Goal: Task Accomplishment & Management: Manage account settings

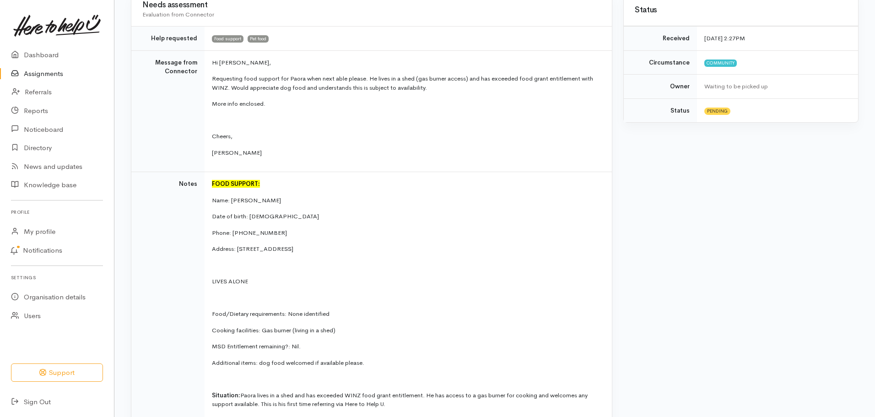
scroll to position [201, 0]
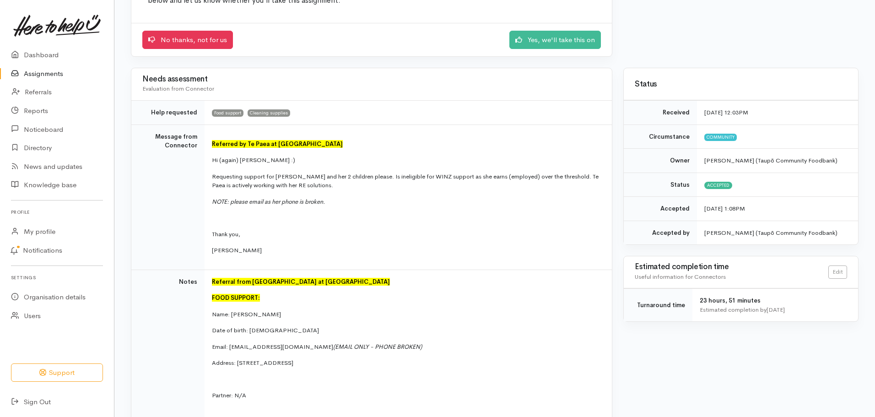
scroll to position [128, 0]
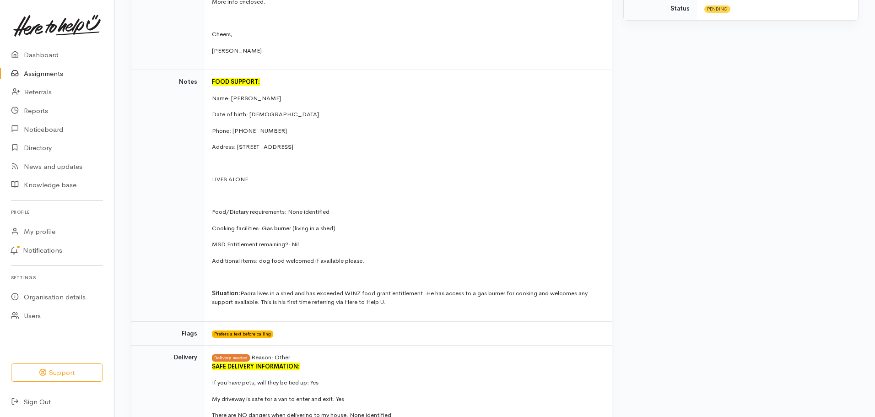
scroll to position [311, 0]
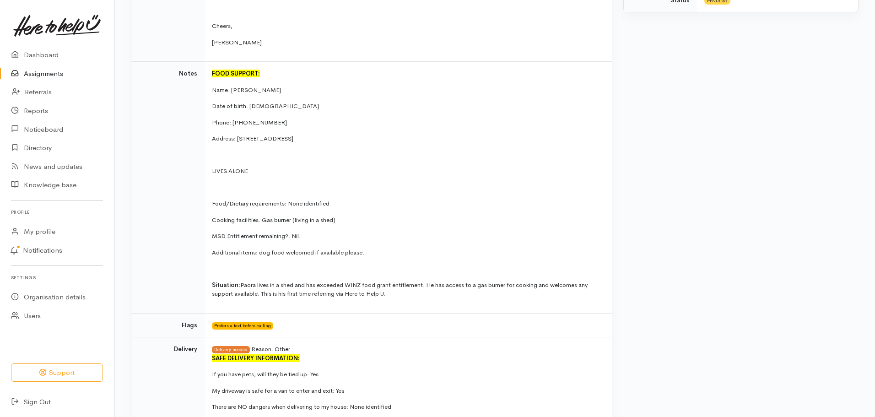
click at [48, 71] on link "Assignments" at bounding box center [57, 73] width 114 height 19
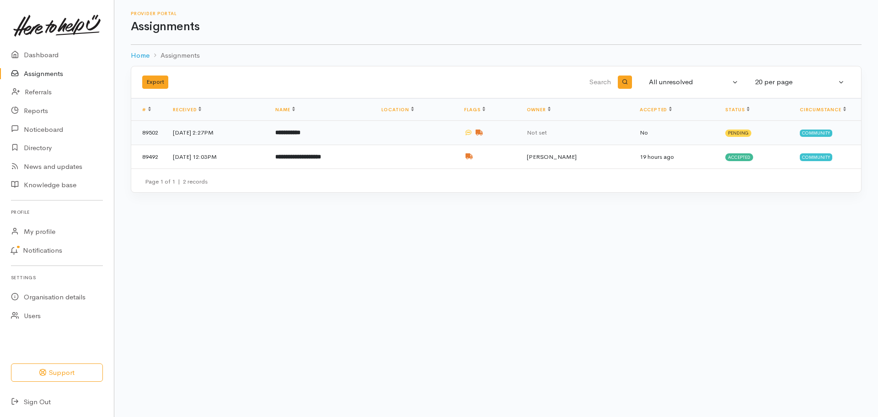
click at [457, 126] on td at bounding box center [415, 133] width 83 height 24
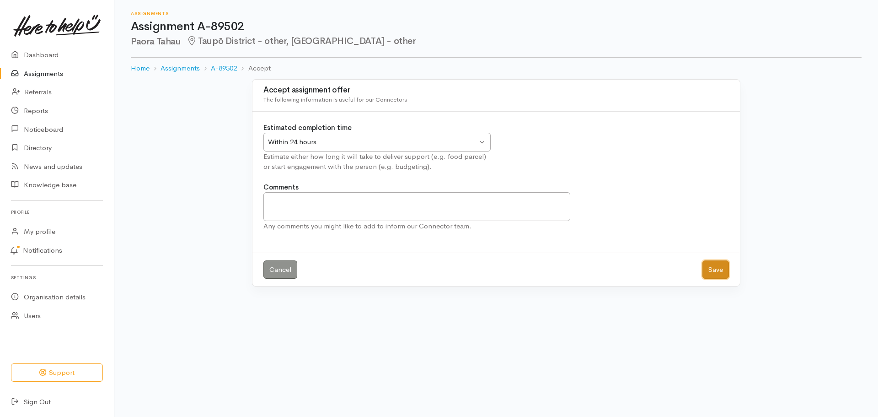
click at [721, 270] on button "Save" at bounding box center [716, 269] width 27 height 19
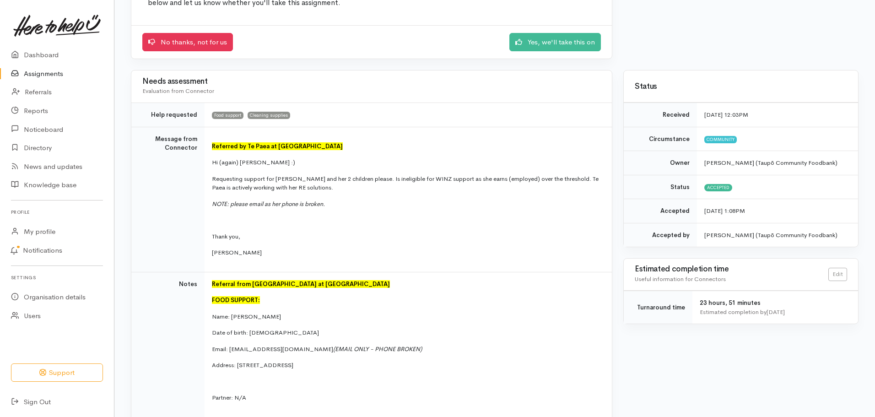
scroll to position [126, 0]
